Goal: Answer question/provide support: Share knowledge or assist other users

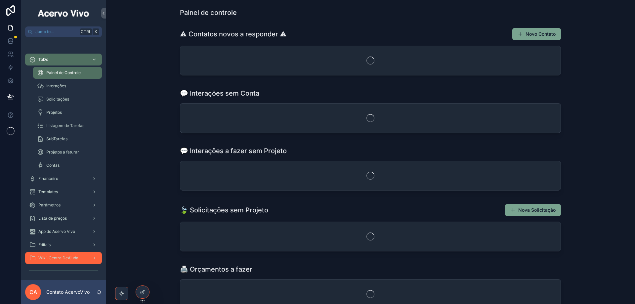
click at [58, 257] on span "Wiki-CentralDeAjuda" at bounding box center [58, 257] width 40 height 5
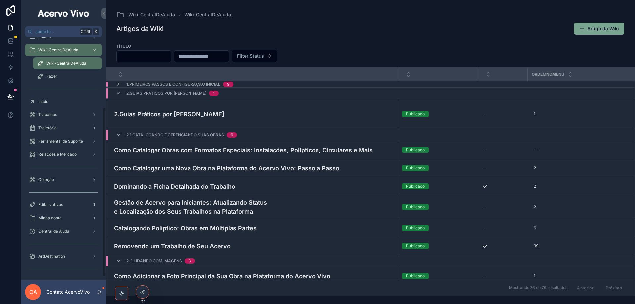
scroll to position [105, 0]
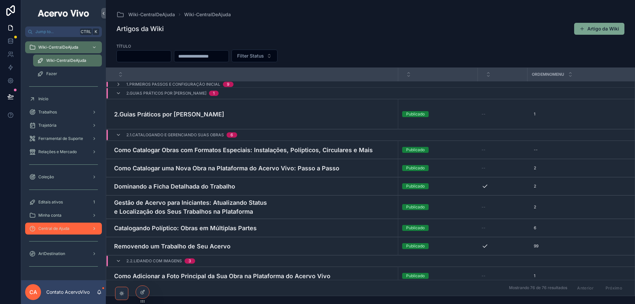
click at [61, 226] on span "Central de Ajuda" at bounding box center [53, 228] width 31 height 5
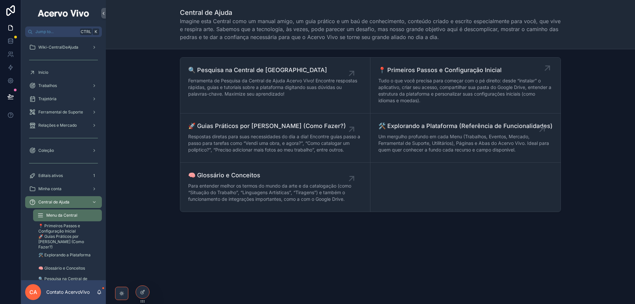
click at [430, 76] on div "📍 Primeiros Passos e Configuração Inicial Tudo o que você precisa para começar …" at bounding box center [465, 85] width 174 height 40
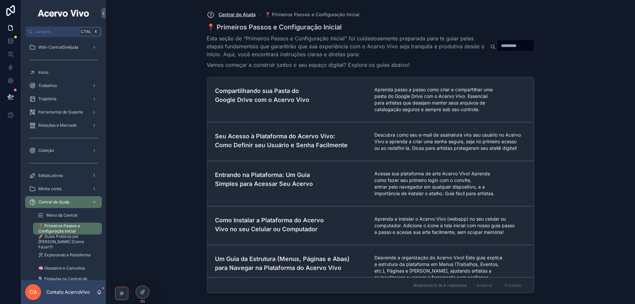
click at [240, 15] on span "Central de Ajuda" at bounding box center [236, 14] width 37 height 7
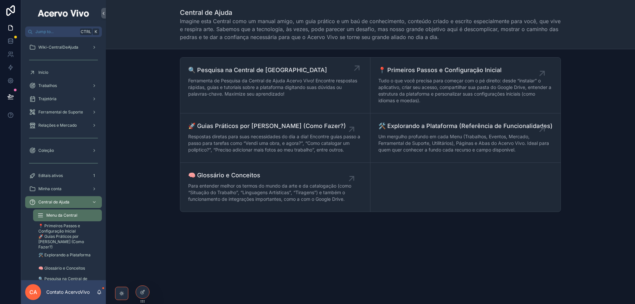
click at [260, 74] on span "🔍 Pesquisa na Central de [GEOGRAPHIC_DATA]" at bounding box center [275, 69] width 174 height 9
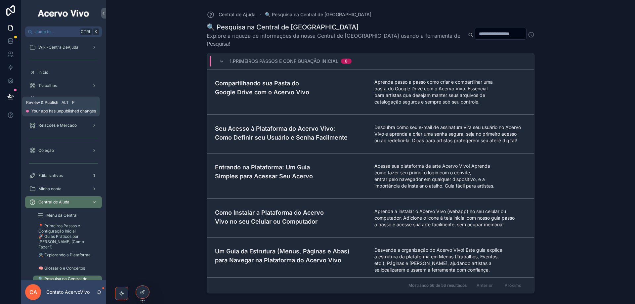
click at [12, 97] on icon at bounding box center [11, 96] width 6 height 3
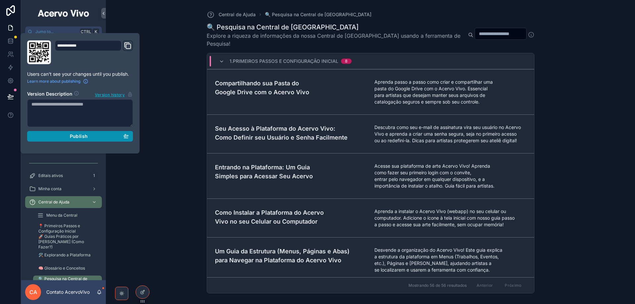
click at [131, 138] on button "Publish" at bounding box center [80, 136] width 106 height 11
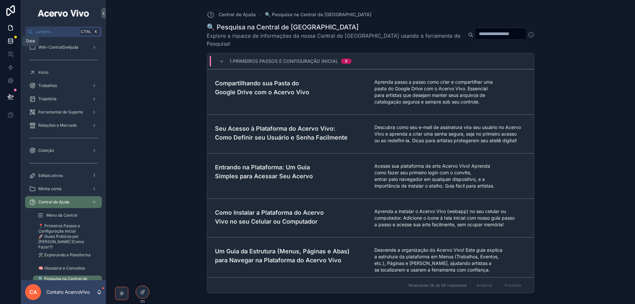
click at [9, 41] on icon at bounding box center [10, 41] width 7 height 7
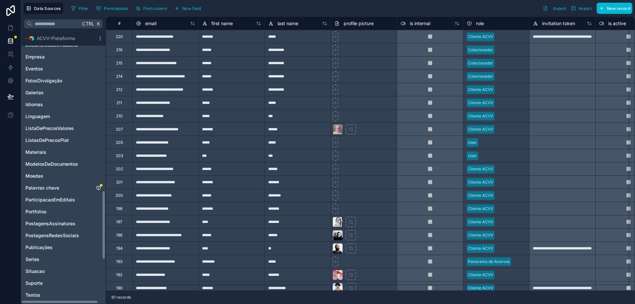
scroll to position [628, 0]
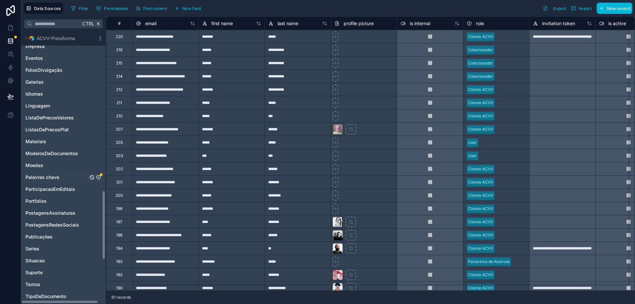
click at [97, 176] on icon "Palavras chave" at bounding box center [99, 177] width 4 height 4
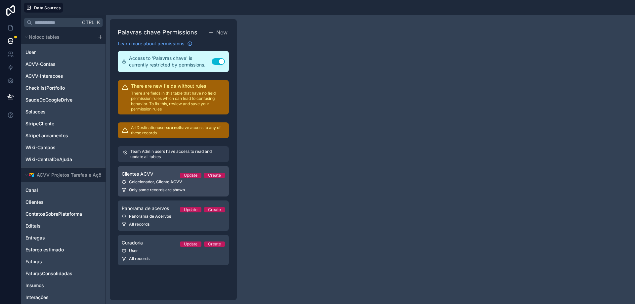
click at [156, 177] on div "Clientes ACVV Update Create" at bounding box center [173, 174] width 103 height 8
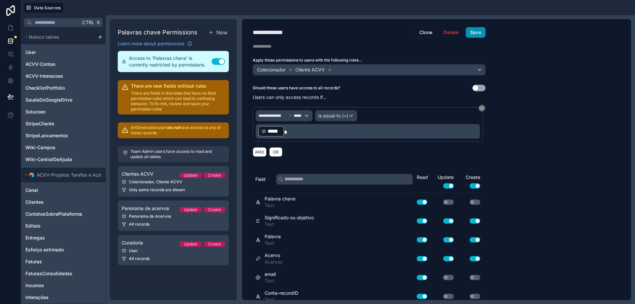
drag, startPoint x: 478, startPoint y: 29, endPoint x: 475, endPoint y: 29, distance: 3.6
click at [477, 29] on button "Save" at bounding box center [475, 32] width 20 height 11
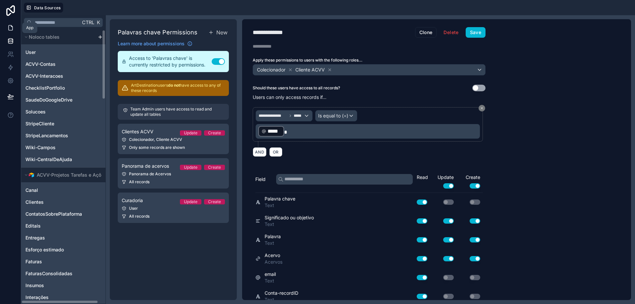
click at [8, 30] on icon at bounding box center [10, 27] width 7 height 7
